Goal: Transaction & Acquisition: Obtain resource

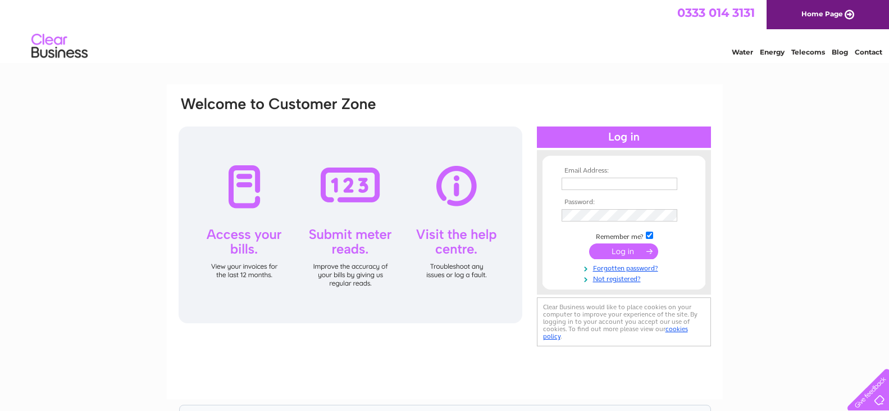
click at [582, 180] on input "text" at bounding box center [620, 183] width 116 height 12
type input "ann@kellyandbarratt.co.uk"
click at [621, 254] on input "submit" at bounding box center [623, 252] width 69 height 16
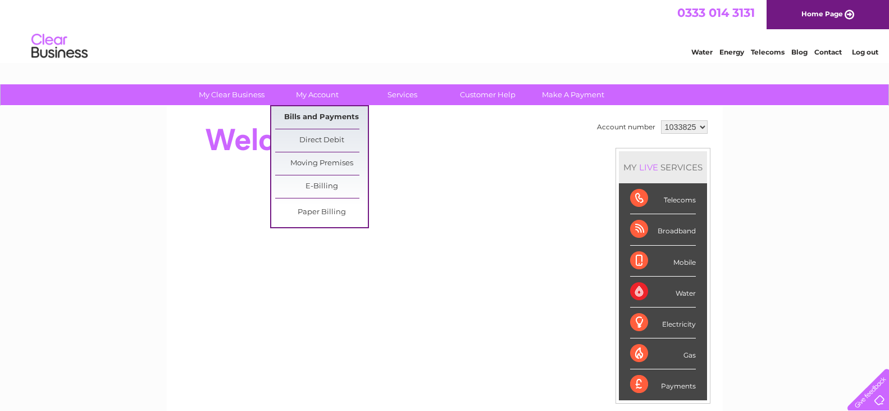
click at [321, 122] on link "Bills and Payments" at bounding box center [321, 117] width 93 height 22
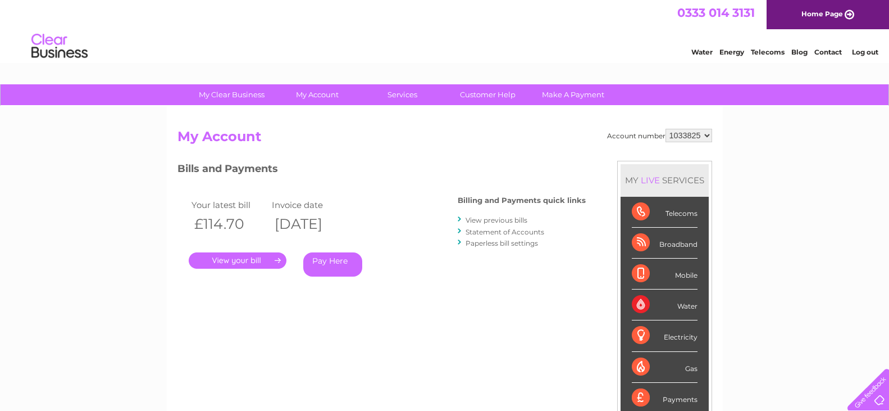
click at [234, 257] on link "." at bounding box center [238, 260] width 98 height 16
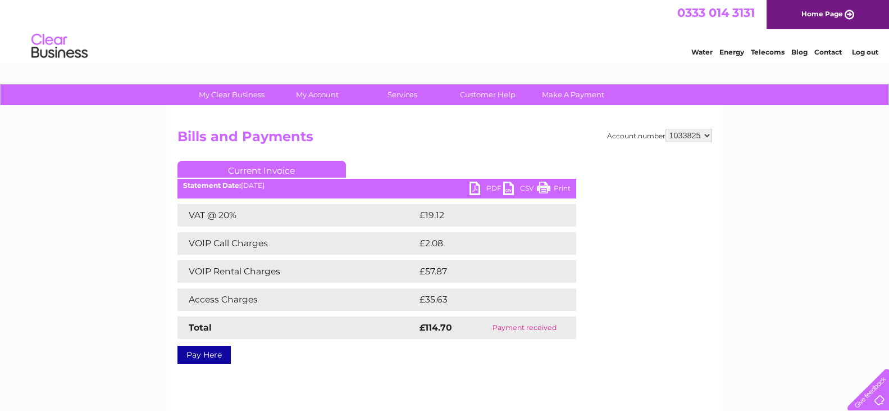
click at [493, 184] on link "PDF" at bounding box center [487, 189] width 34 height 16
click at [868, 52] on link "Log out" at bounding box center [865, 52] width 26 height 8
